Goal: Find specific page/section: Find specific page/section

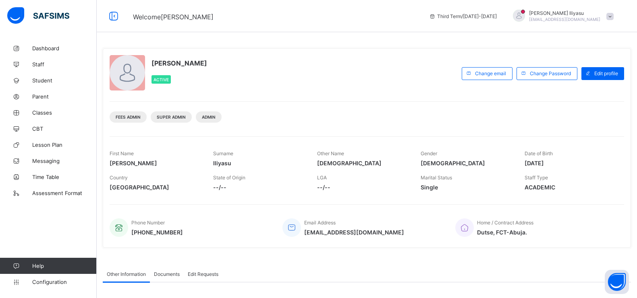
click at [559, 101] on div "Fees Admin Super Admin Admin" at bounding box center [367, 113] width 514 height 25
click at [54, 112] on span "Classes" at bounding box center [64, 113] width 64 height 6
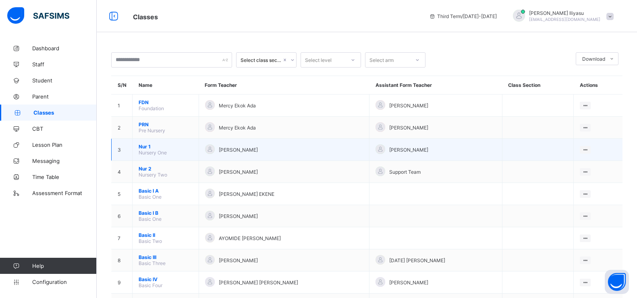
click at [166, 150] on span "Nursery One" at bounding box center [153, 153] width 28 height 6
click at [149, 145] on span "Nur 1" at bounding box center [166, 147] width 54 height 6
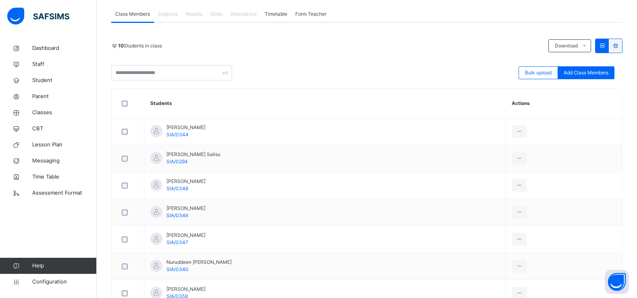
scroll to position [149, 0]
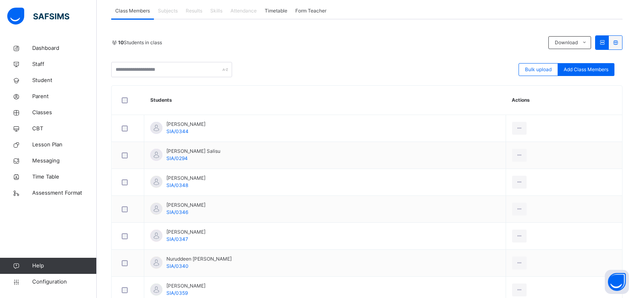
click at [194, 243] on div "[PERSON_NAME] [PERSON_NAME]/0347" at bounding box center [185, 236] width 39 height 14
click at [53, 114] on span "Classes" at bounding box center [64, 113] width 64 height 8
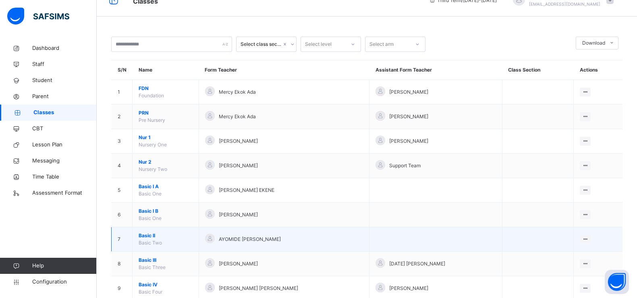
scroll to position [16, 0]
click at [151, 238] on span "Basic II" at bounding box center [166, 235] width 54 height 7
